Goal: Task Accomplishment & Management: Manage account settings

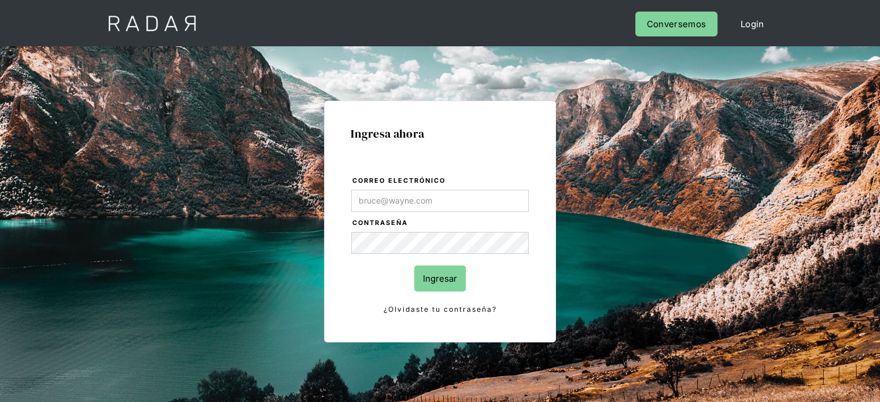
drag, startPoint x: 384, startPoint y: 186, endPoint x: 381, endPoint y: 200, distance: 14.2
click at [384, 186] on label "Correo electrónico" at bounding box center [440, 181] width 176 height 12
click at [384, 190] on input "Correo electrónico" at bounding box center [440, 201] width 178 height 22
click at [381, 200] on input "Correo electrónico" at bounding box center [440, 201] width 178 height 22
type input "[EMAIL_ADDRESS][DOMAIN_NAME]"
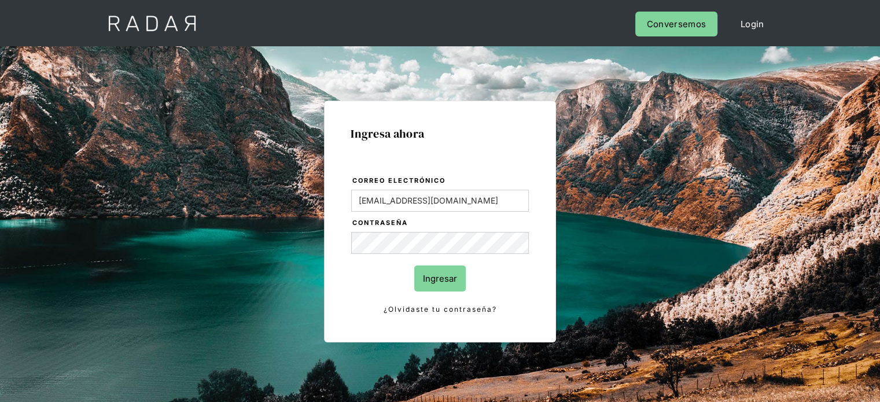
click at [448, 285] on input "Ingresar" at bounding box center [439, 279] width 51 height 26
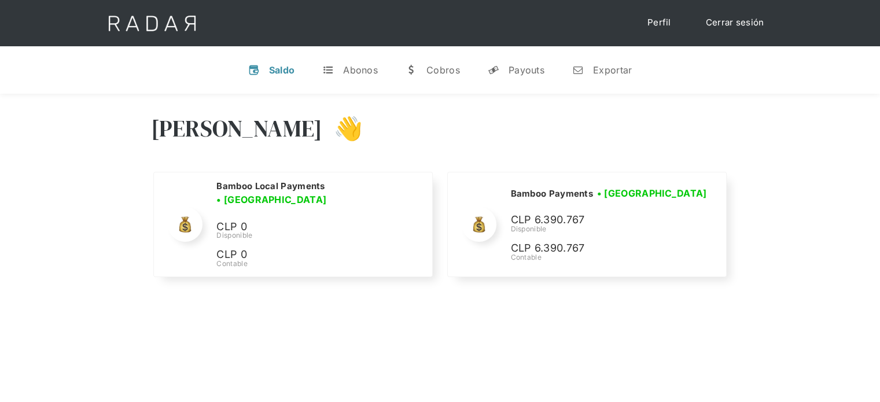
click at [639, 152] on div "Hola Joaquín 👋" at bounding box center [440, 136] width 579 height 69
